Goal: Transaction & Acquisition: Purchase product/service

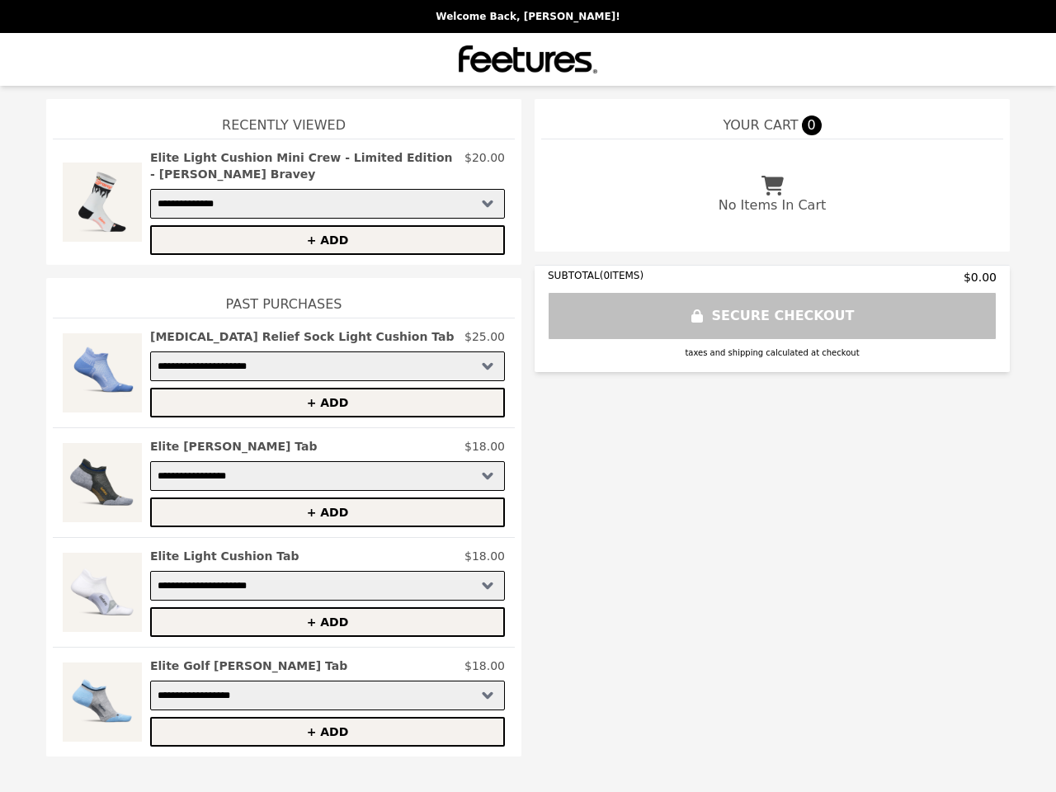
click at [102, 202] on img at bounding box center [102, 202] width 79 height 106
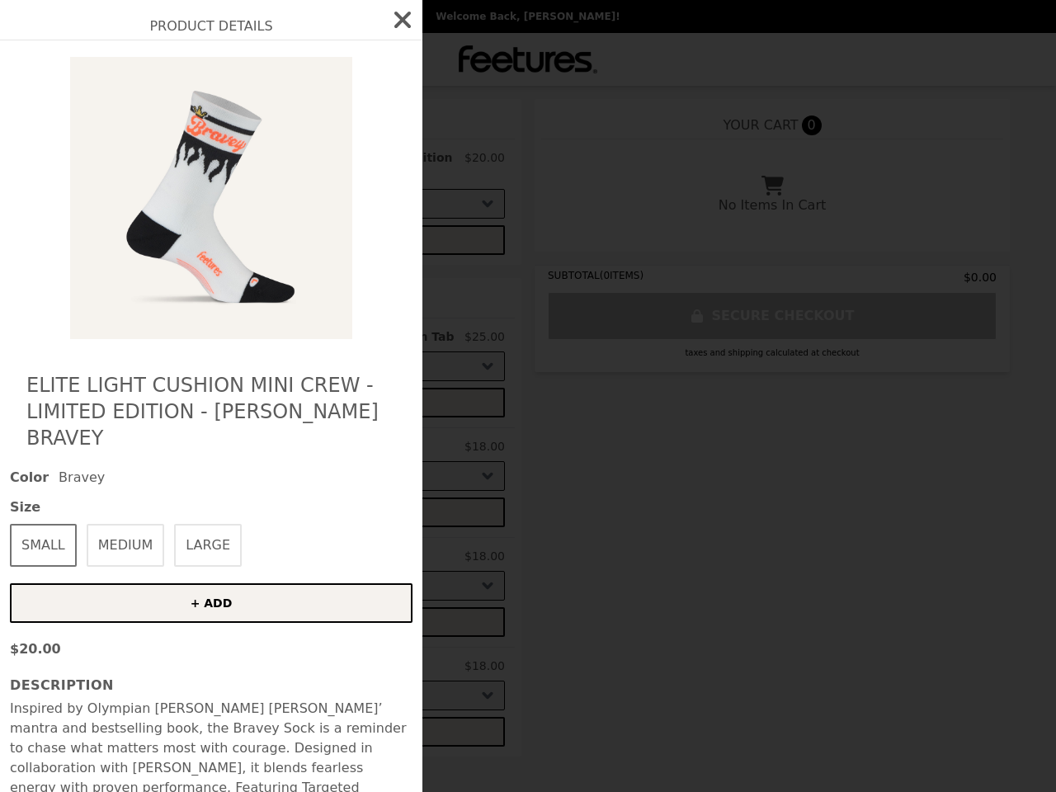
click at [327, 166] on div "Product Details Elite Light Cushion Mini Crew - Limited Edition - [PERSON_NAME]…" at bounding box center [528, 396] width 1056 height 792
click at [327, 240] on img at bounding box center [211, 198] width 302 height 282
click at [102, 373] on h2 "Elite Light Cushion Mini Crew - Limited Edition - [PERSON_NAME] Bravey" at bounding box center [210, 411] width 369 height 79
click at [327, 337] on div "Product Details Elite Light Cushion Mini Crew - Limited Edition - [PERSON_NAME]…" at bounding box center [528, 396] width 1056 height 792
click at [327, 402] on button "+ ADD" at bounding box center [327, 403] width 355 height 30
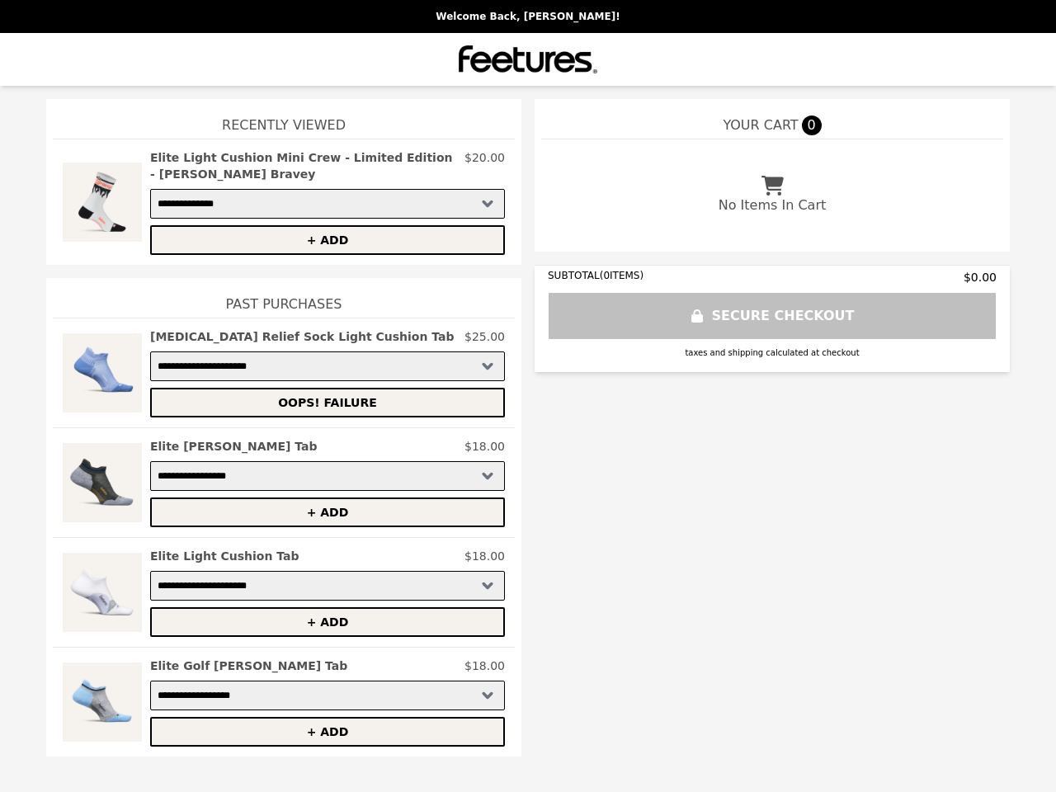
click at [102, 482] on img at bounding box center [102, 482] width 79 height 89
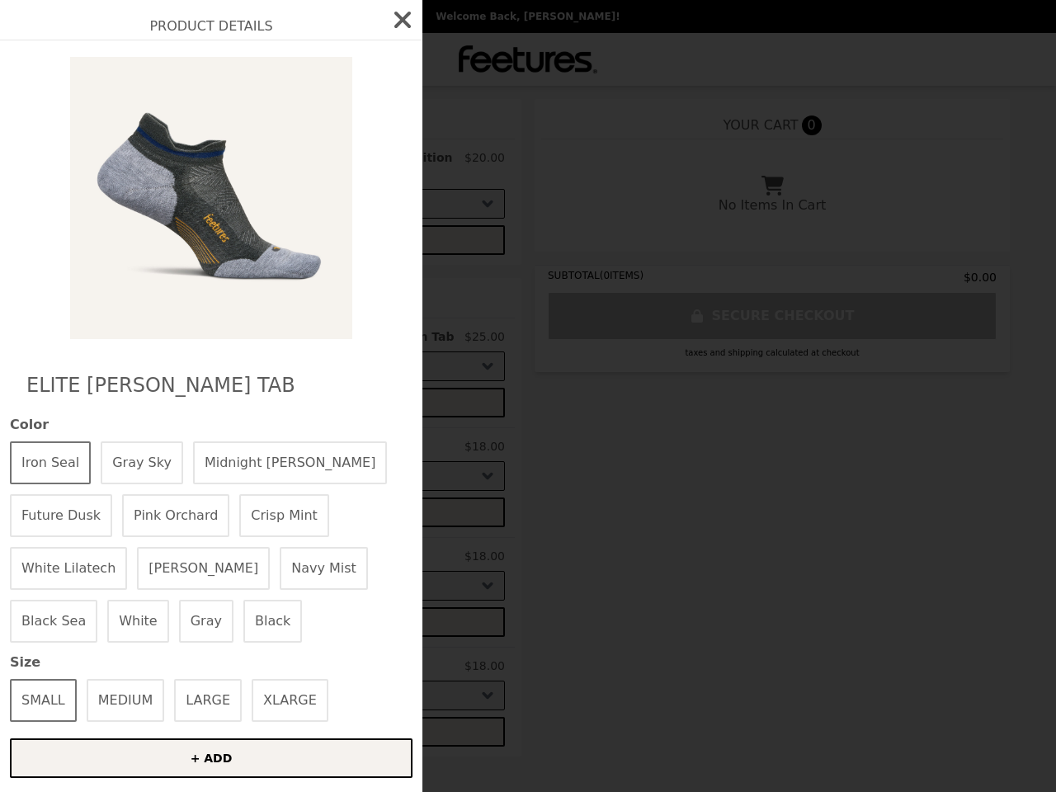
click at [327, 446] on div "Product Details Elite Max Cushion Tab Color Iron Seal Gray Sky Midnight [PERSON…" at bounding box center [528, 396] width 1056 height 792
click at [327, 512] on div "Product Details Elite Max Cushion Tab Color Iron Seal Gray Sky Midnight [PERSON…" at bounding box center [528, 396] width 1056 height 792
click at [102, 592] on img at bounding box center [102, 592] width 79 height 89
